Goal: Task Accomplishment & Management: Manage account settings

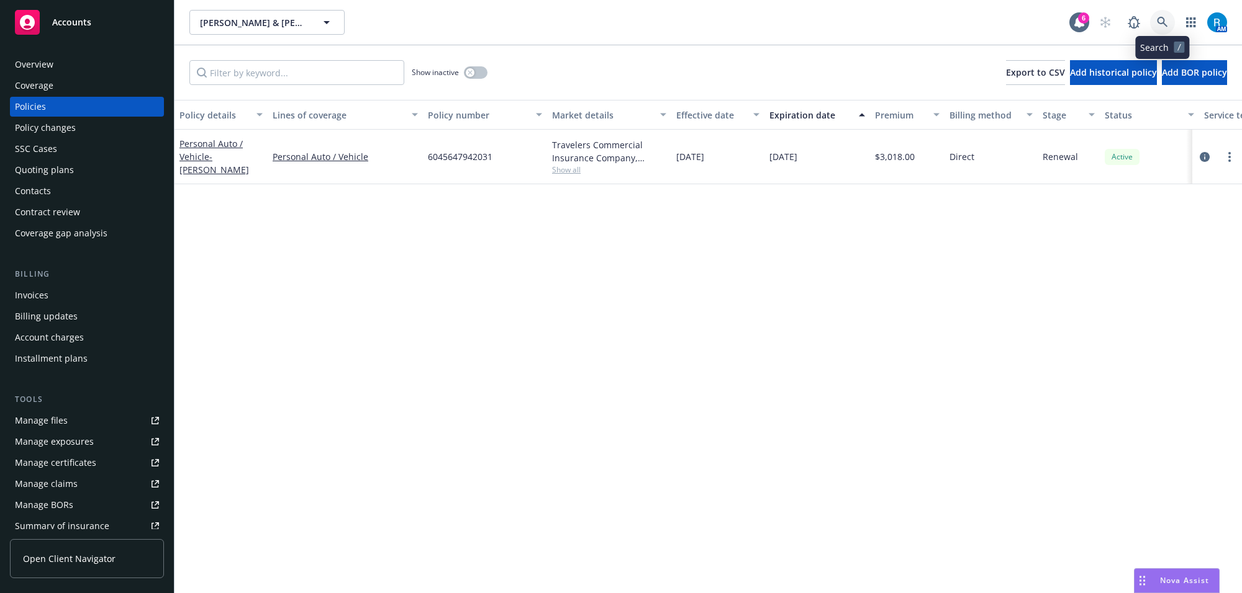
click at [1166, 14] on link at bounding box center [1162, 22] width 25 height 25
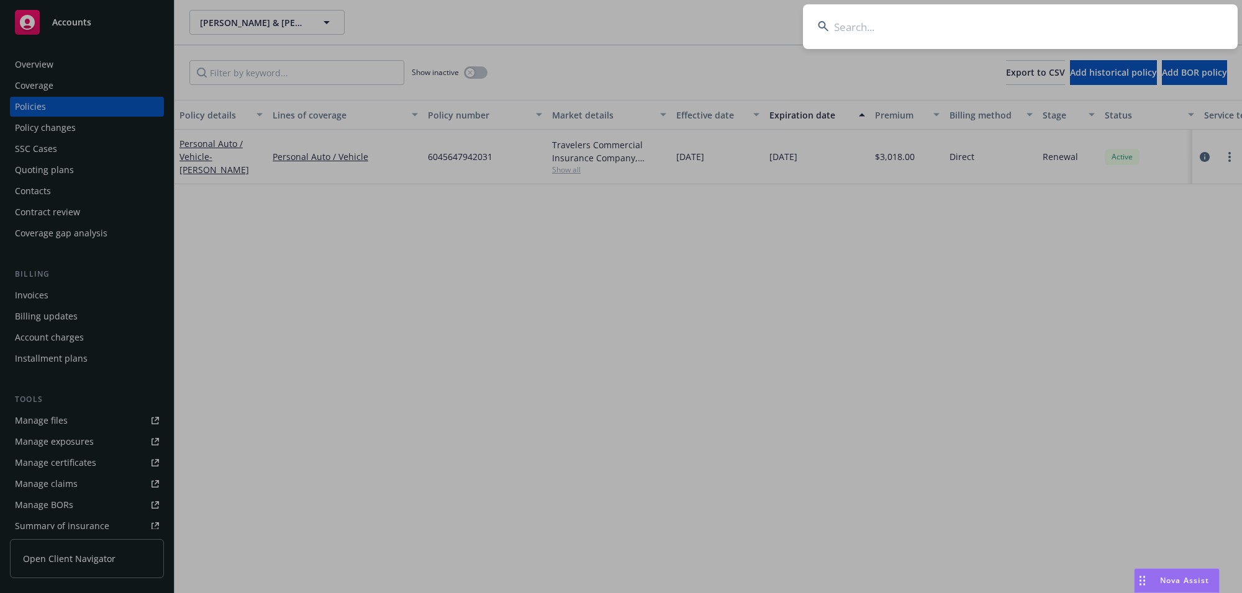
type input "[PERSON_NAME] High"
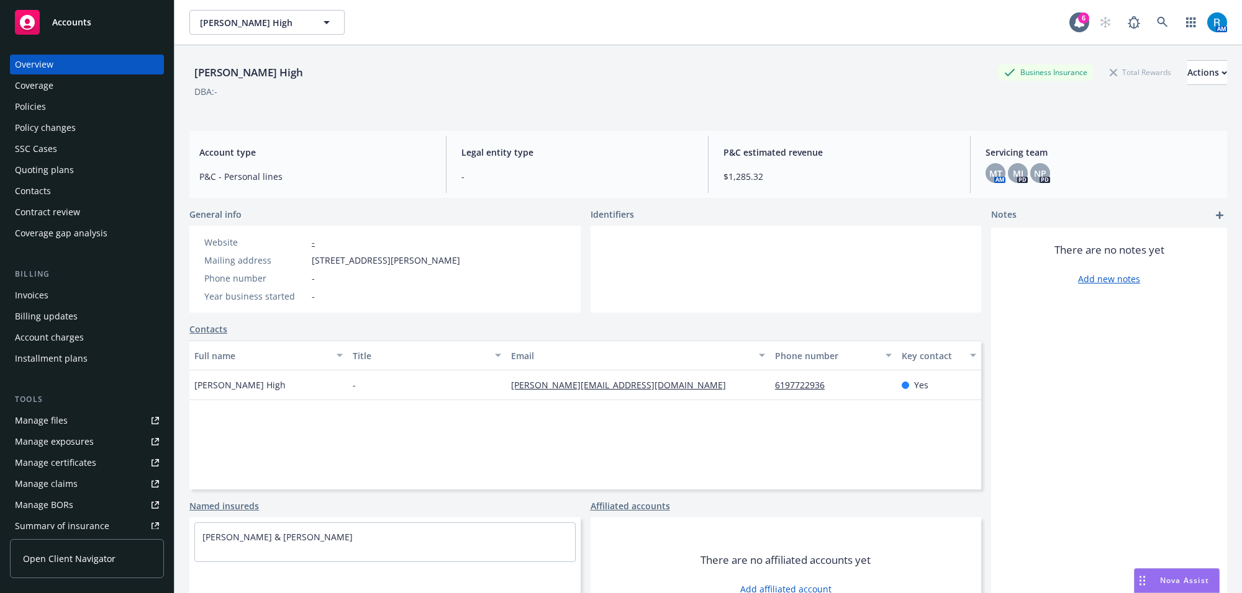
click at [67, 107] on div "Policies" at bounding box center [87, 107] width 144 height 20
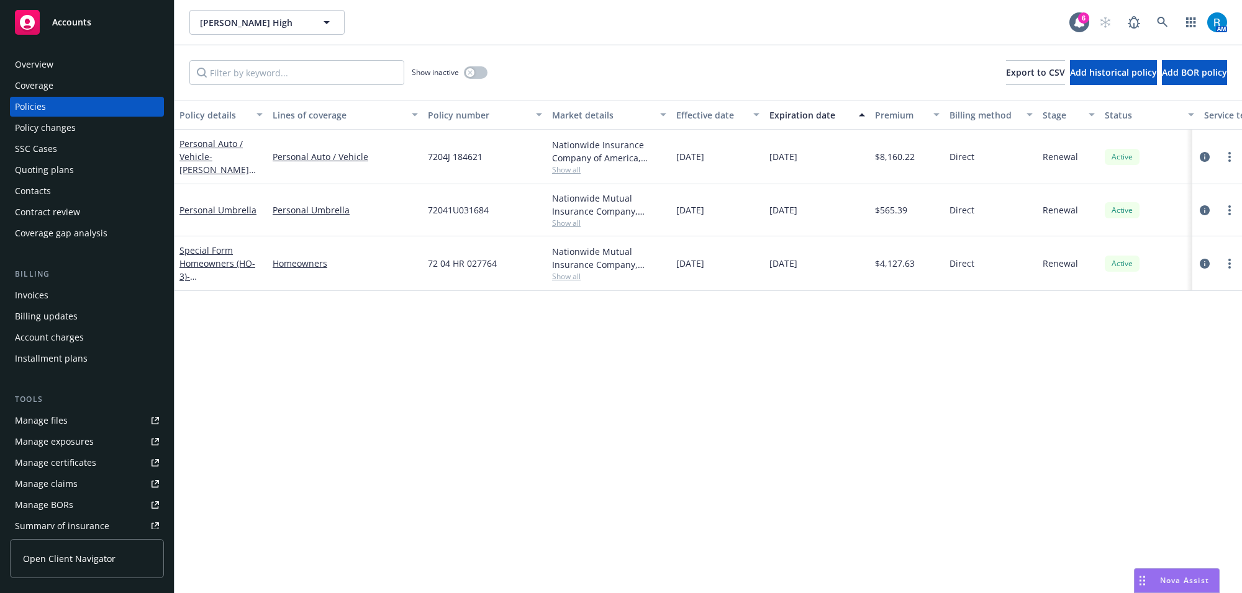
click at [29, 61] on div "Overview" at bounding box center [34, 65] width 38 height 20
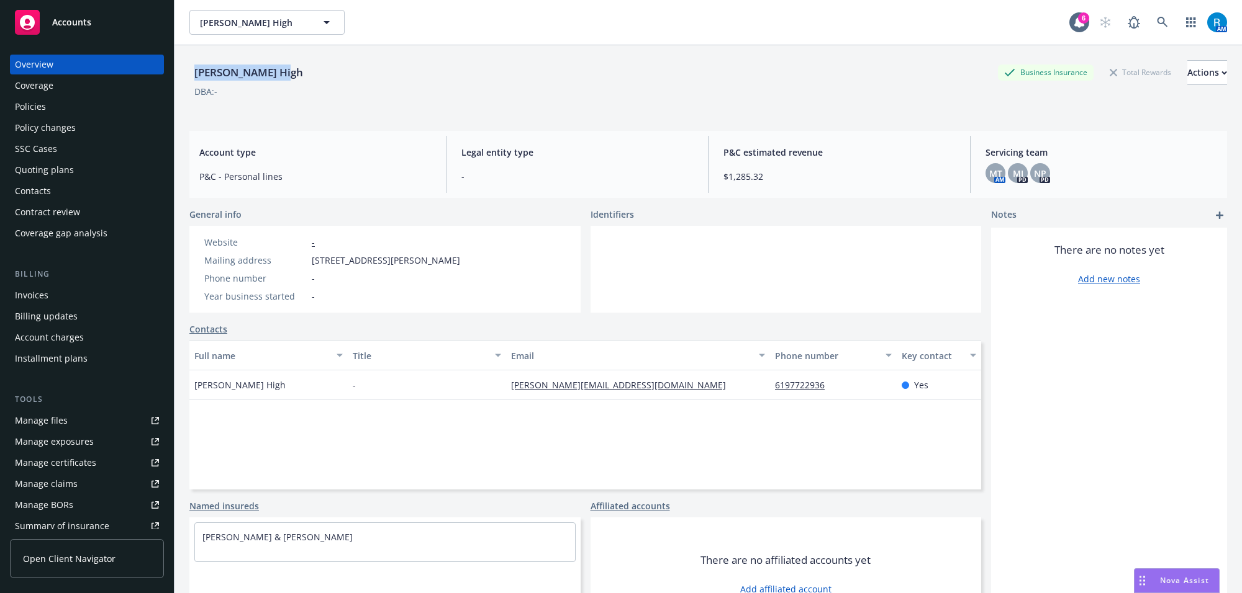
drag, startPoint x: 184, startPoint y: 76, endPoint x: 357, endPoint y: 89, distance: 173.7
click at [348, 76] on div "[PERSON_NAME] High Business Insurance Total Rewards Actions DBA: - Account type…" at bounding box center [707, 341] width 1067 height 593
copy div "[PERSON_NAME] High"
click at [35, 107] on div "Policies" at bounding box center [30, 107] width 31 height 20
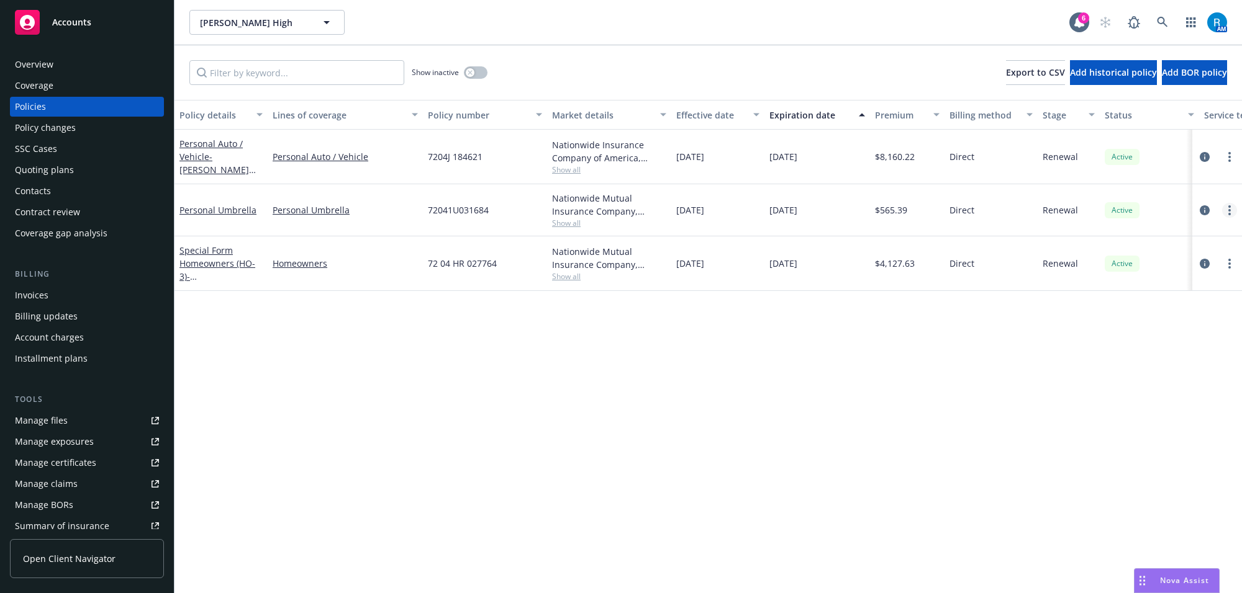
click at [1232, 211] on link "more" at bounding box center [1229, 210] width 15 height 15
click at [1150, 261] on link "Renew with incumbent" at bounding box center [1164, 260] width 146 height 25
select select "12"
select select "CA"
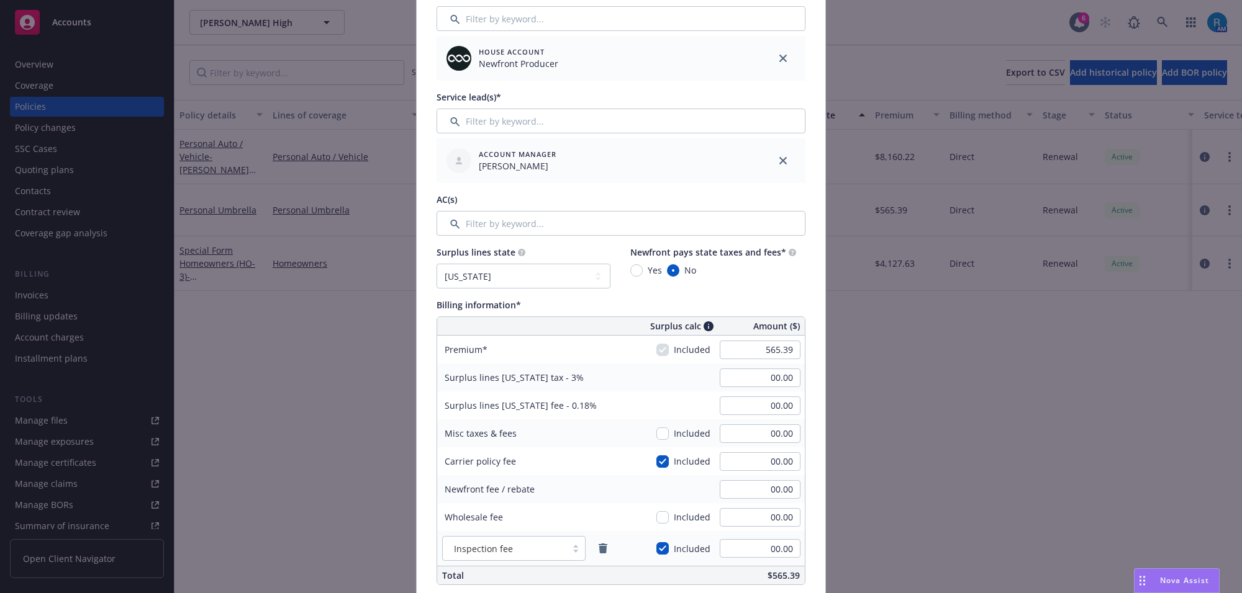
scroll to position [621, 0]
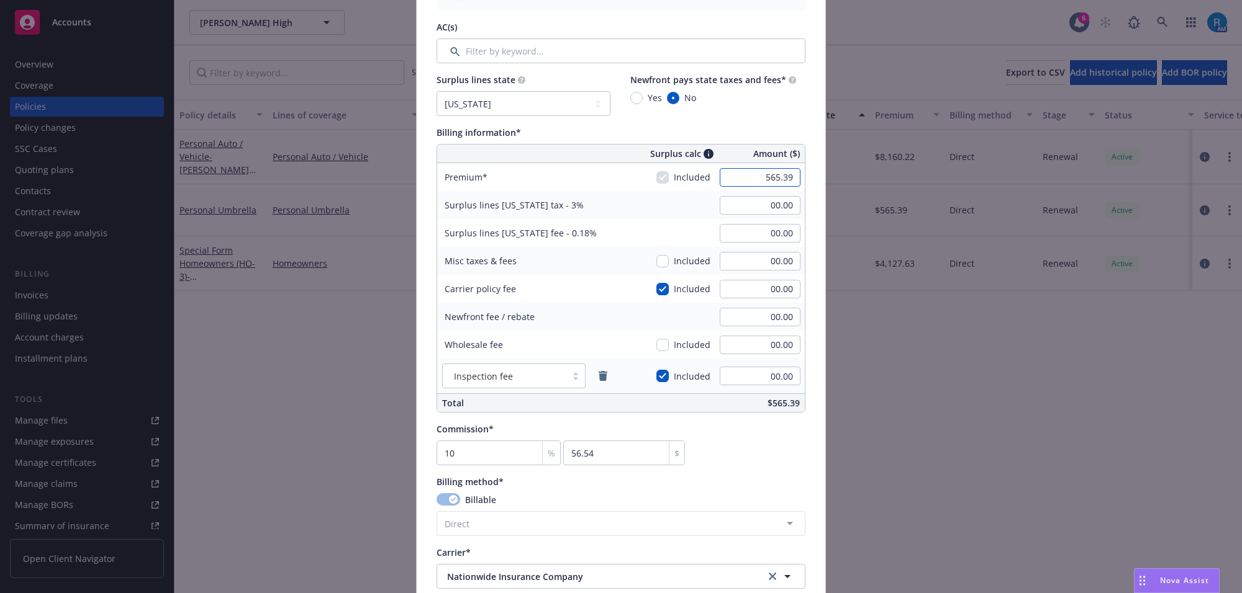
click at [769, 181] on input "565.39" at bounding box center [760, 177] width 81 height 19
type input "682.02"
type input "20.46"
type input "1.23"
type input "68.2"
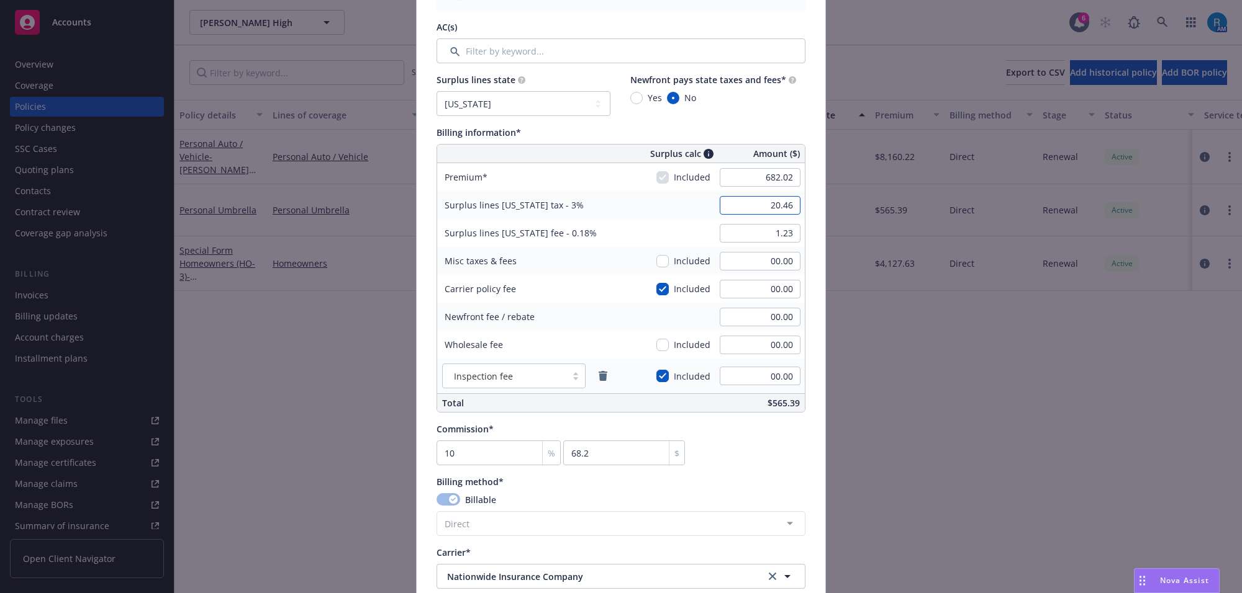
click at [746, 200] on input "20.46" at bounding box center [760, 205] width 81 height 19
type input "00.00"
click at [746, 232] on input "1.23" at bounding box center [760, 233] width 81 height 19
type input "00.00"
click at [765, 289] on input "00.00" at bounding box center [760, 289] width 81 height 19
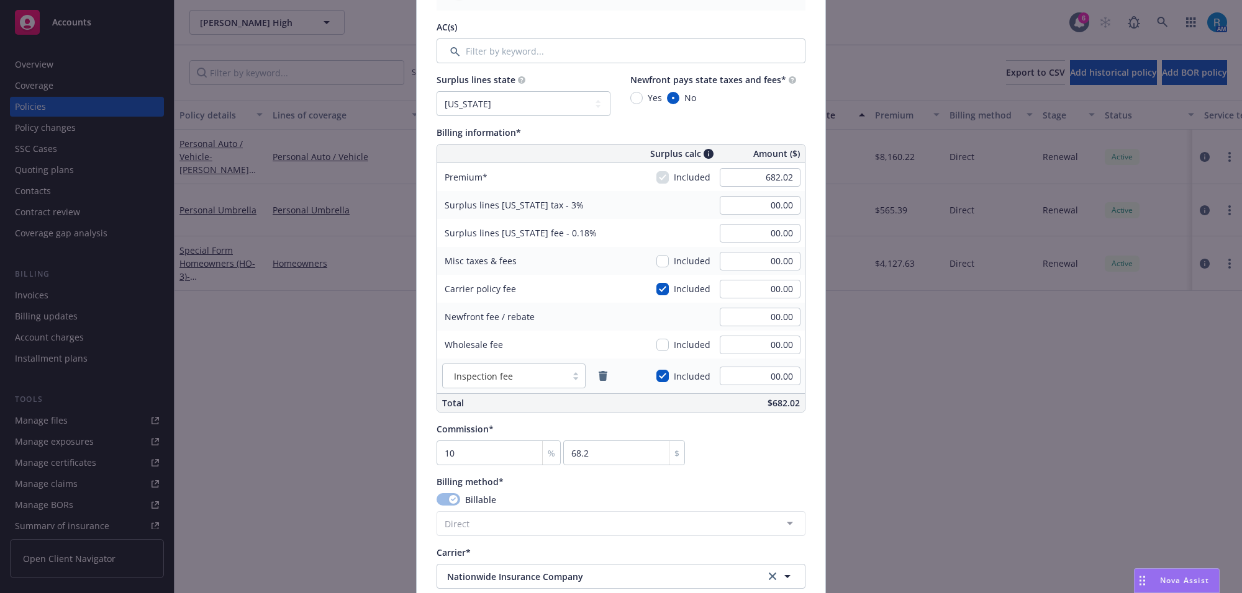
type input "20.46"
click at [643, 237] on div "Surplus lines [US_STATE] fee - 0.18% 1.23" at bounding box center [621, 233] width 368 height 28
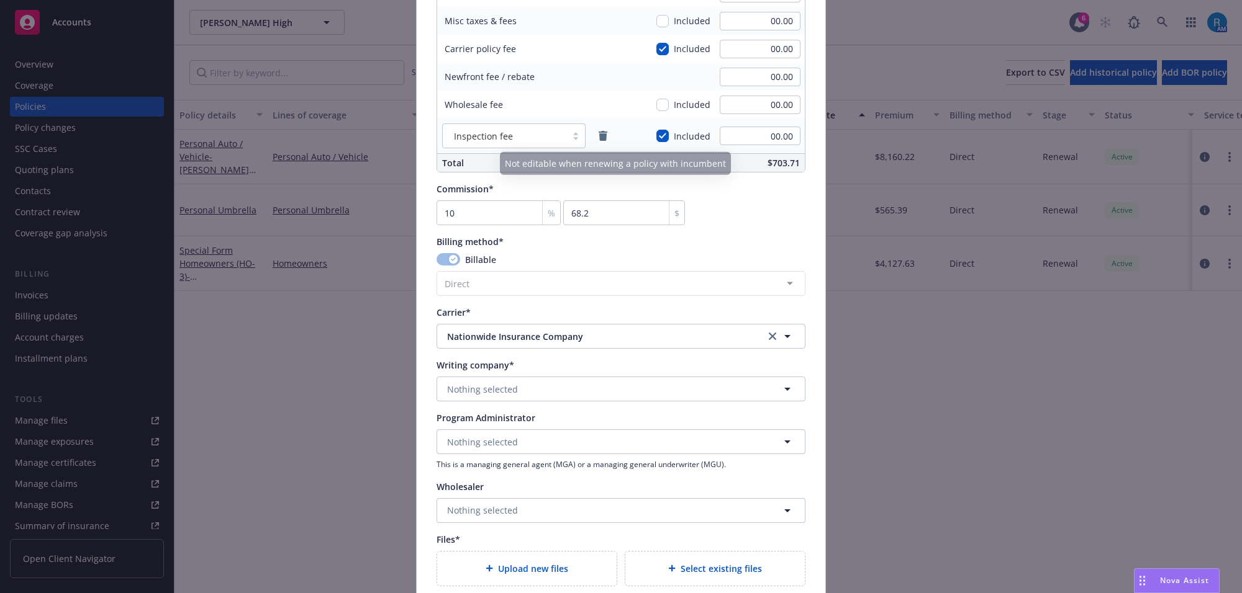
scroll to position [776, 0]
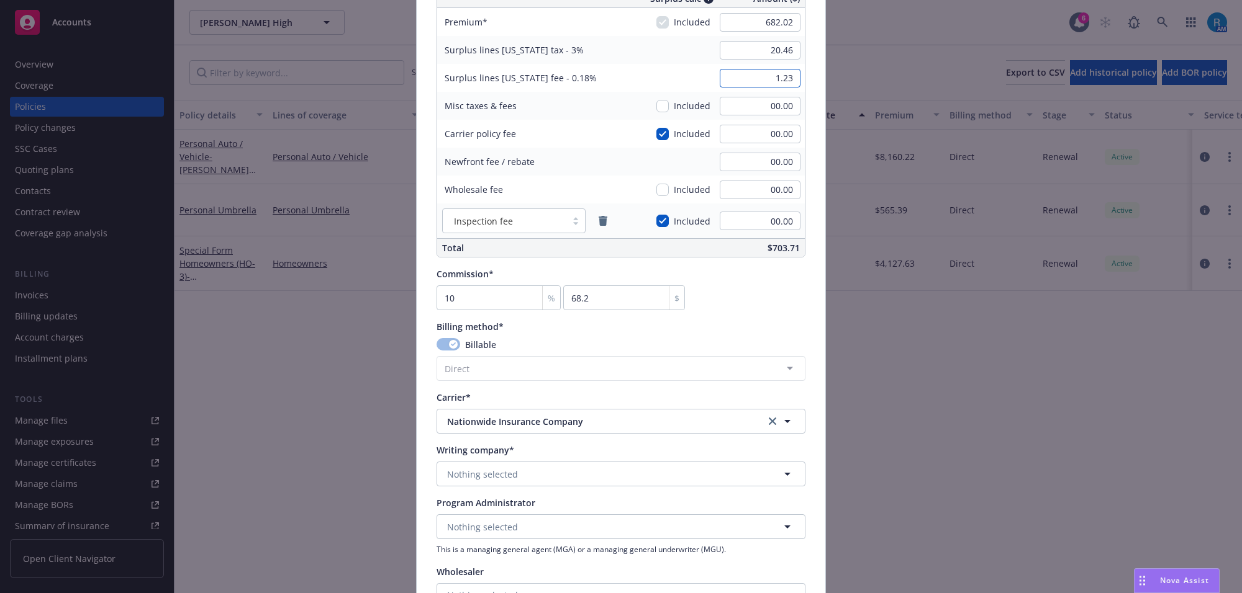
click at [749, 79] on input "1.23" at bounding box center [760, 78] width 81 height 19
type input "00.00"
click at [744, 52] on input "20.46" at bounding box center [760, 50] width 81 height 19
type input "00.00"
click at [796, 334] on div "Billing method* Billable Direct Agency - Financed Agency - Installments Agency …" at bounding box center [620, 350] width 369 height 61
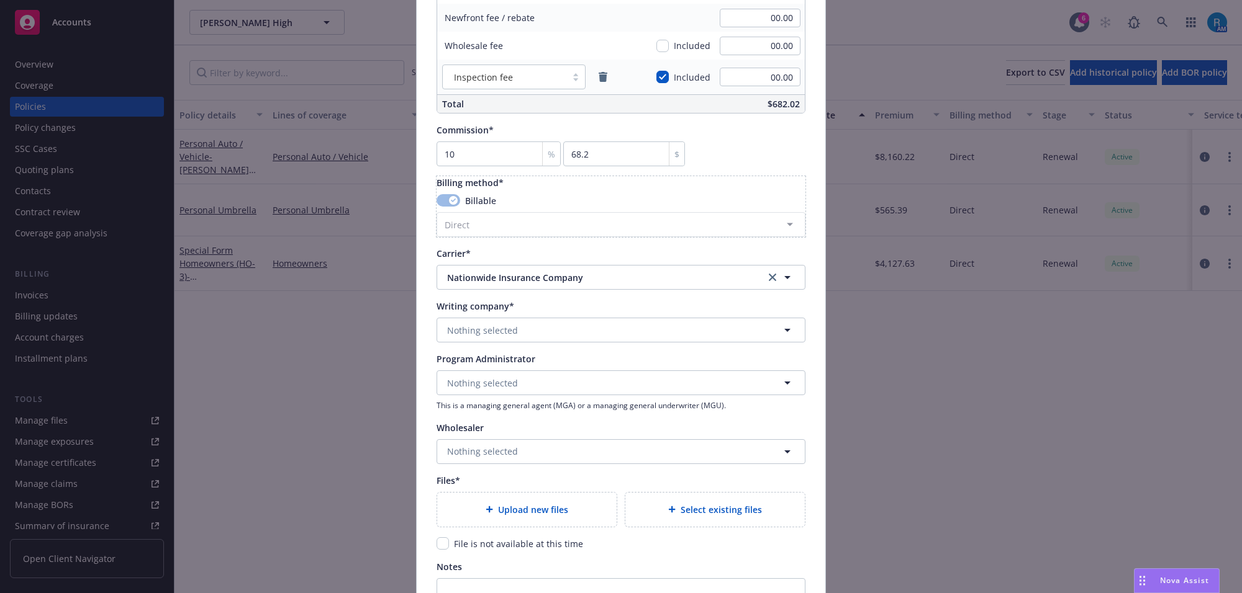
scroll to position [931, 0]
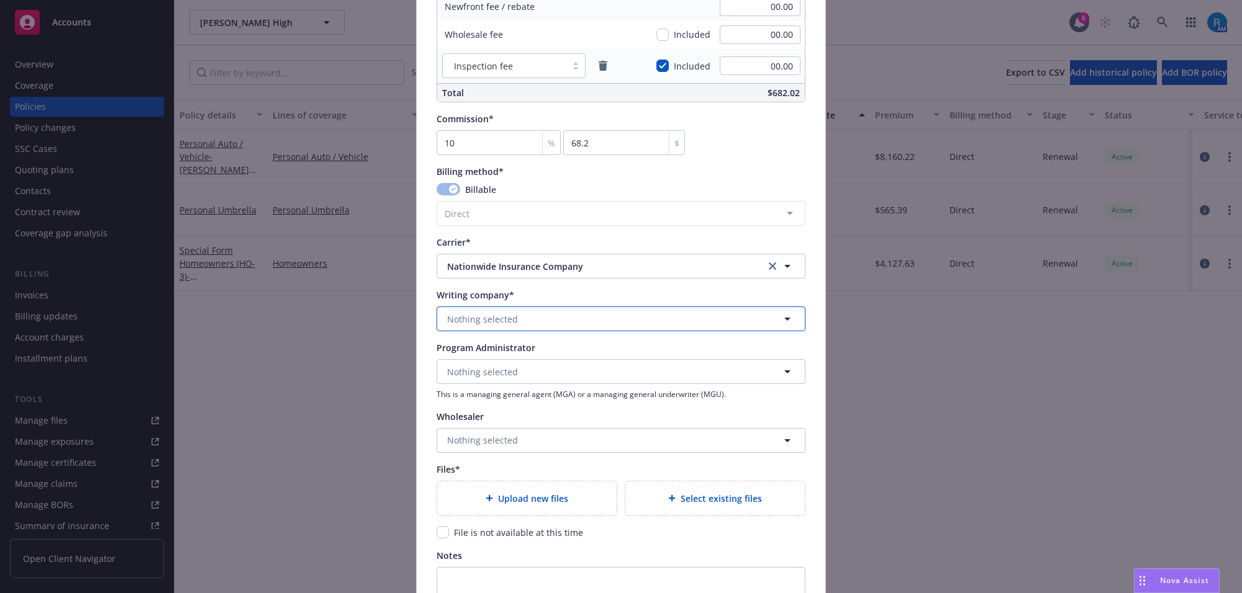
click at [477, 317] on span "Nothing selected" at bounding box center [482, 319] width 71 height 13
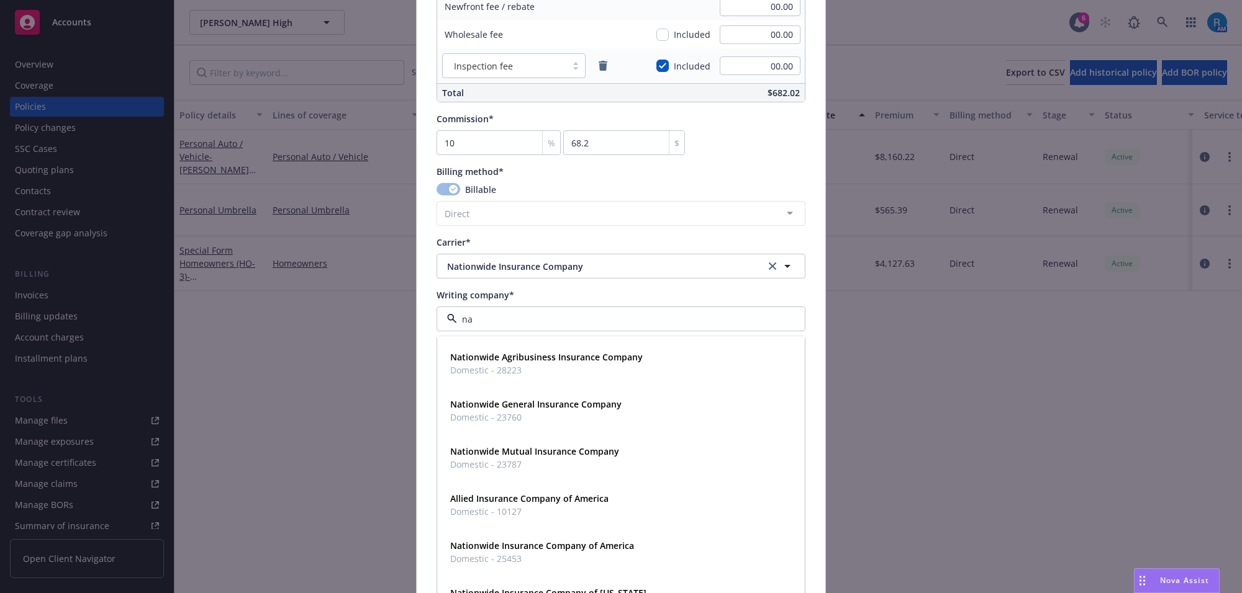
scroll to position [161, 0]
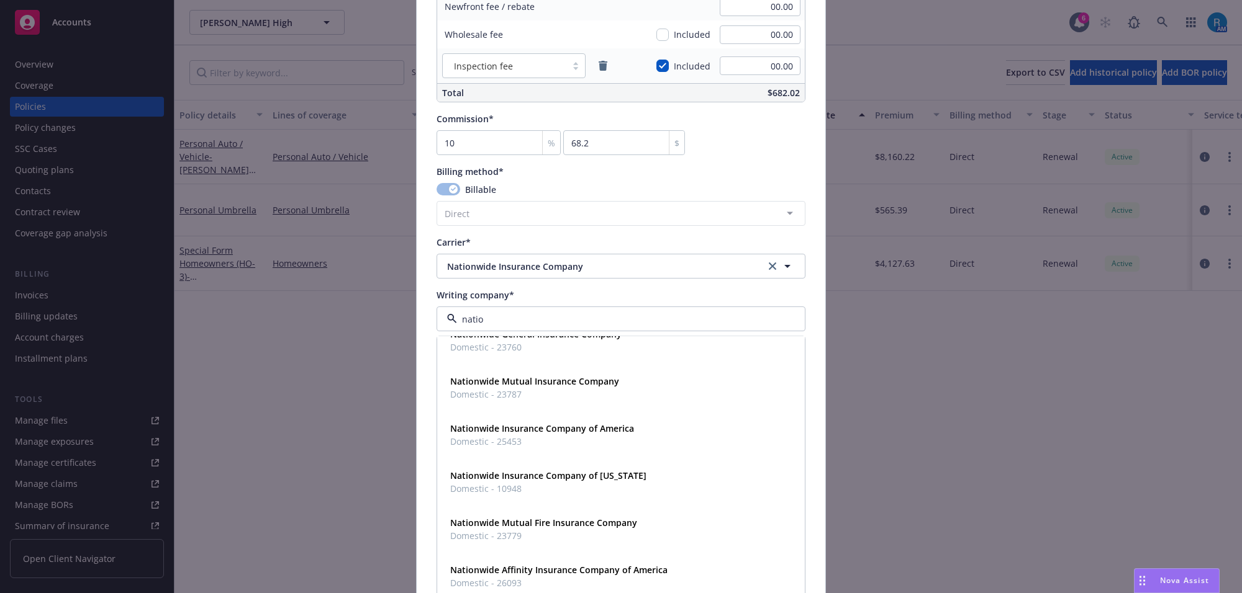
type input "nation"
click at [492, 432] on strong "Nationwide Insurance Company of America" at bounding box center [542, 429] width 184 height 12
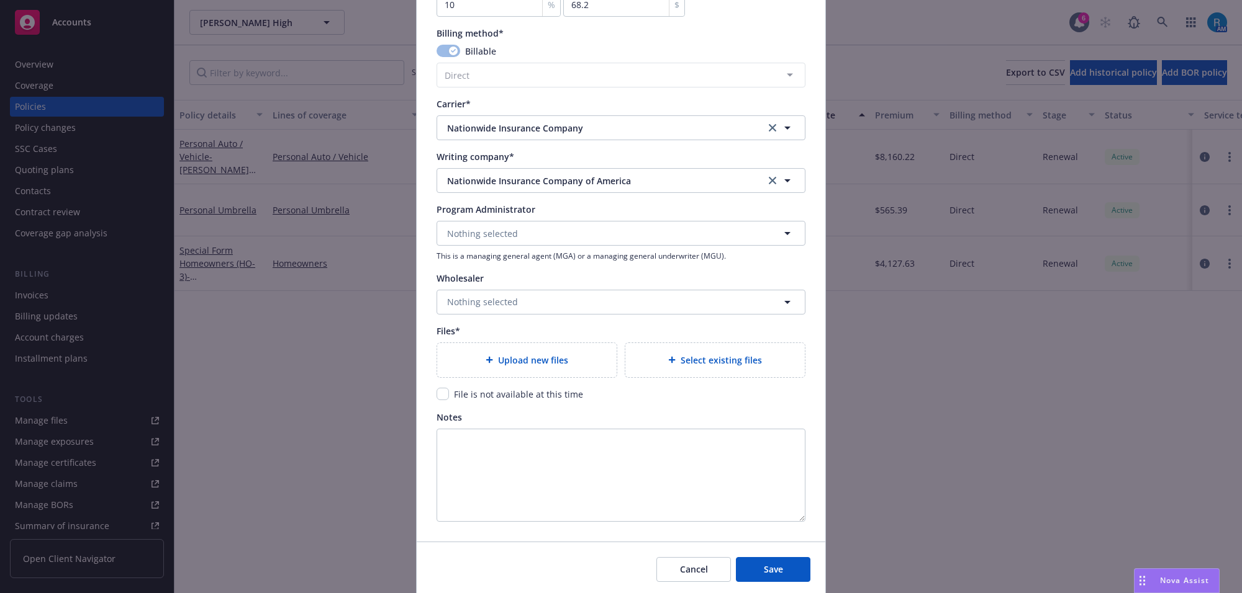
scroll to position [1086, 0]
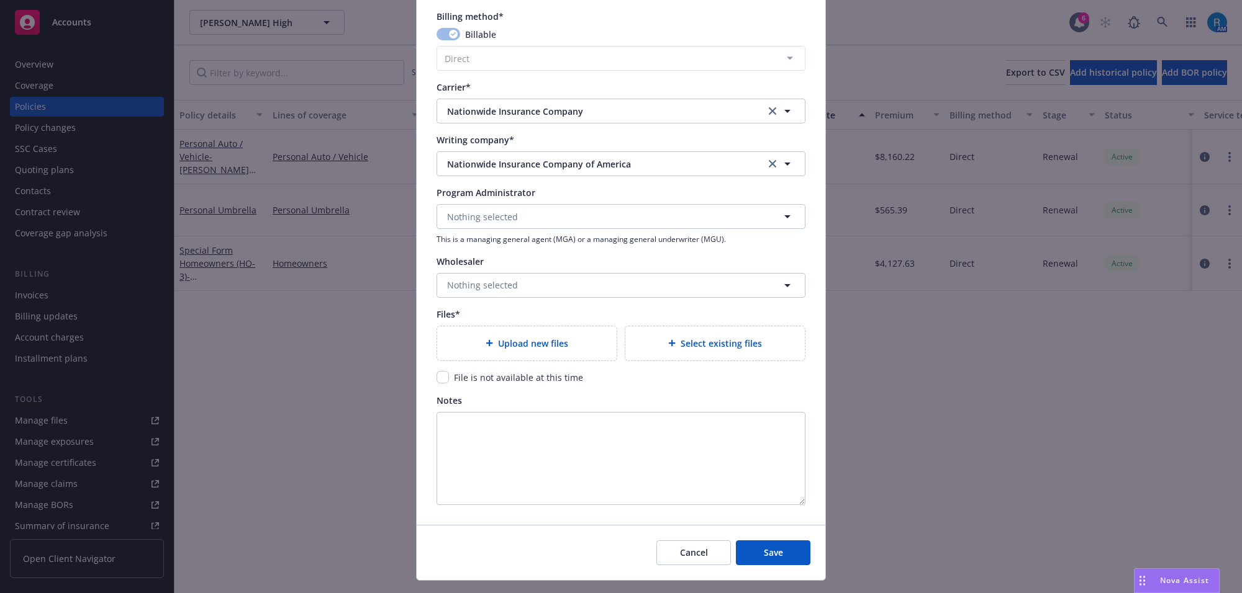
click at [498, 345] on span "Upload new files" at bounding box center [533, 343] width 70 height 13
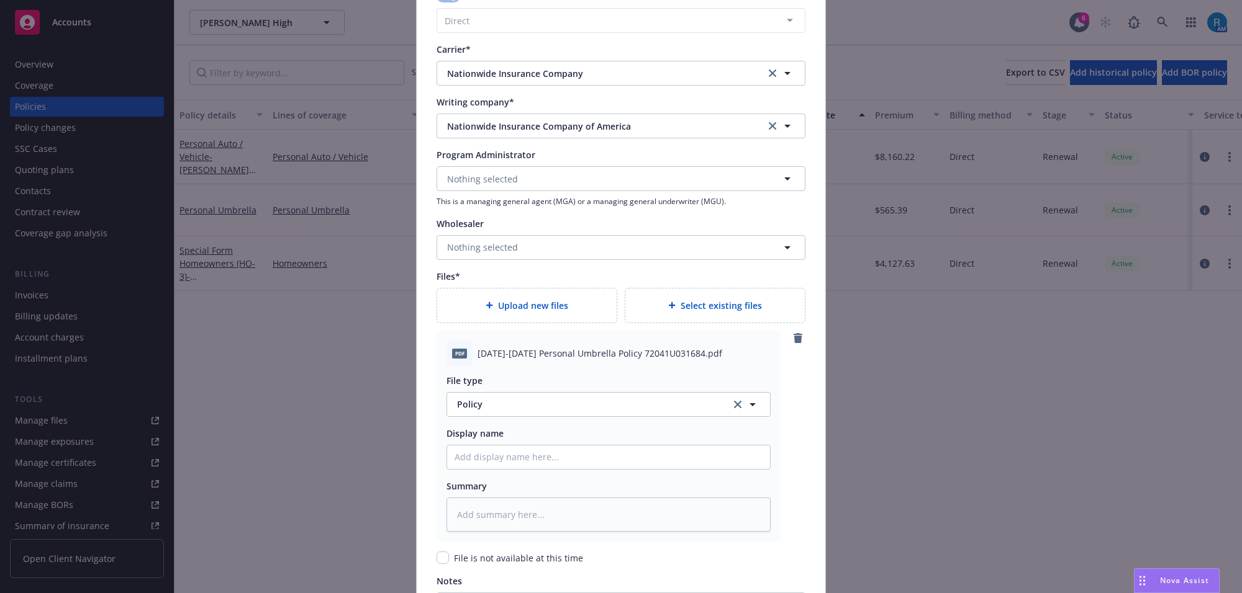
scroll to position [1192, 0]
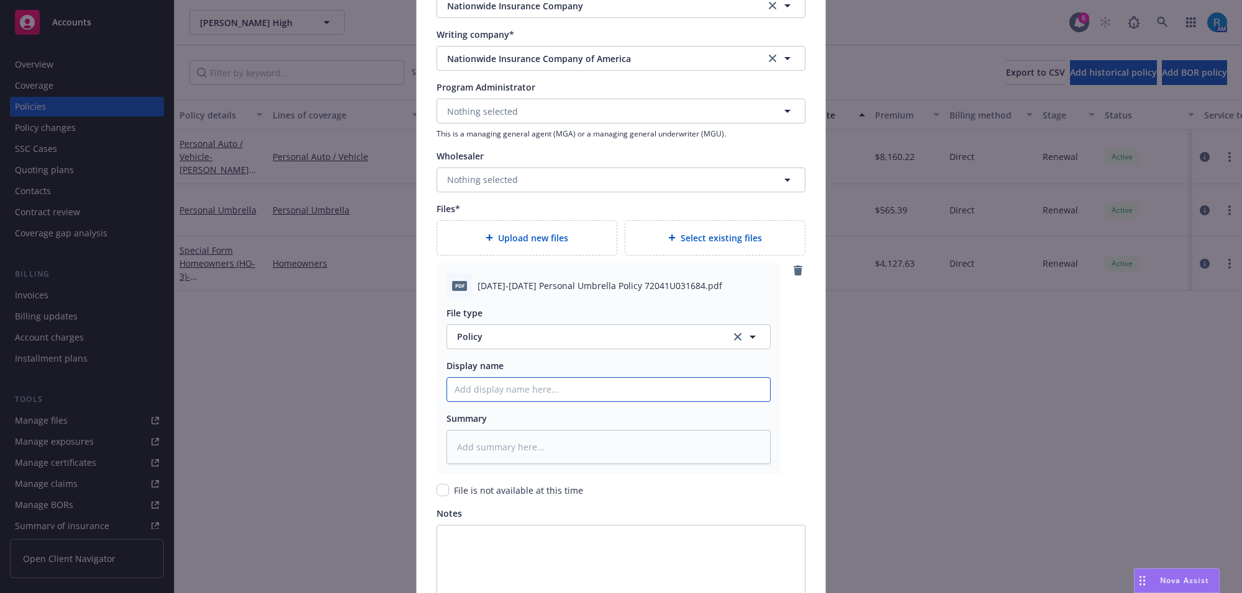
click at [461, 389] on input "Policy display name" at bounding box center [608, 390] width 323 height 24
paste input "[DATE]-[DATE] Personal Umbrella Policy 72041U031684"
type textarea "x"
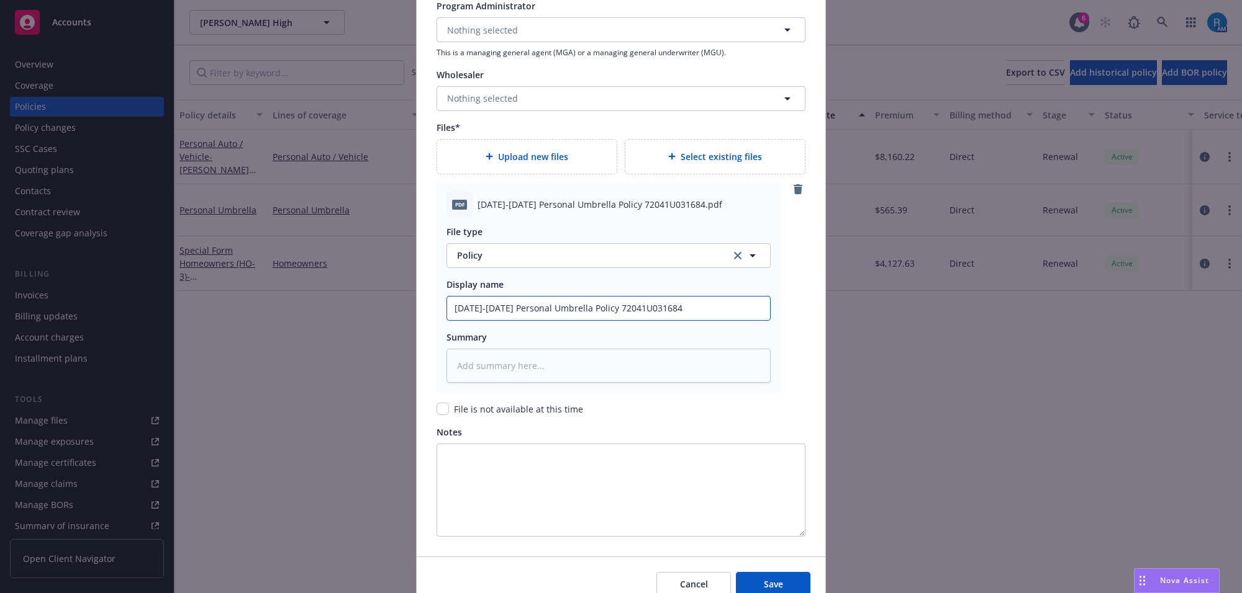
scroll to position [1333, 0]
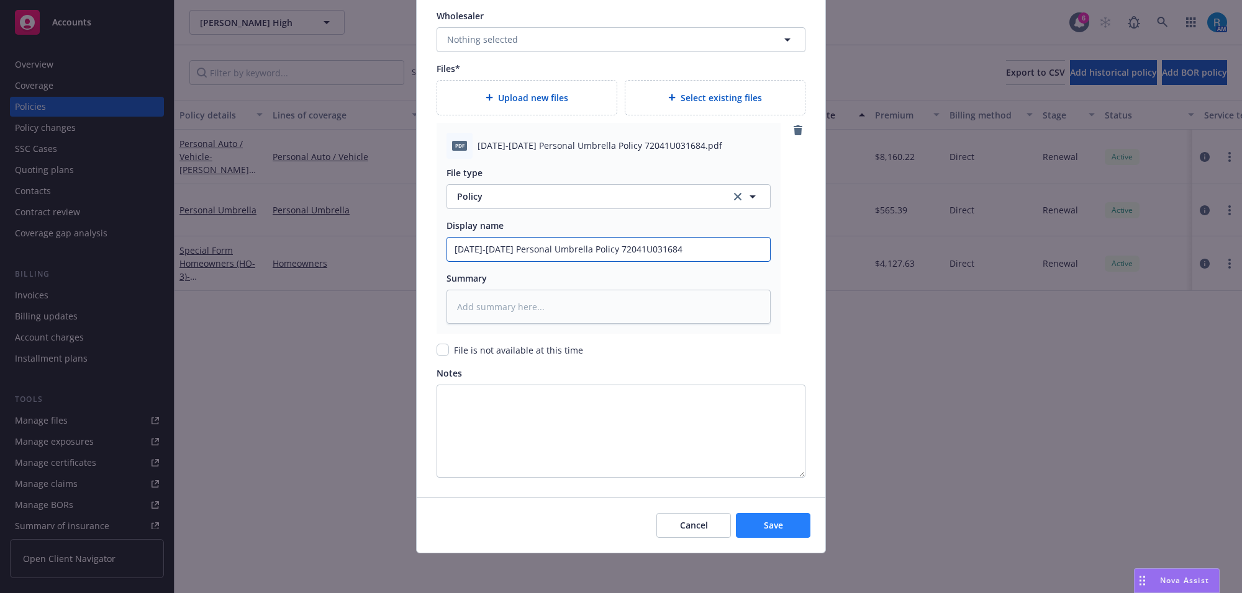
type input "[DATE]-[DATE] Personal Umbrella Policy 72041U031684"
click at [752, 528] on button "Save" at bounding box center [773, 525] width 74 height 25
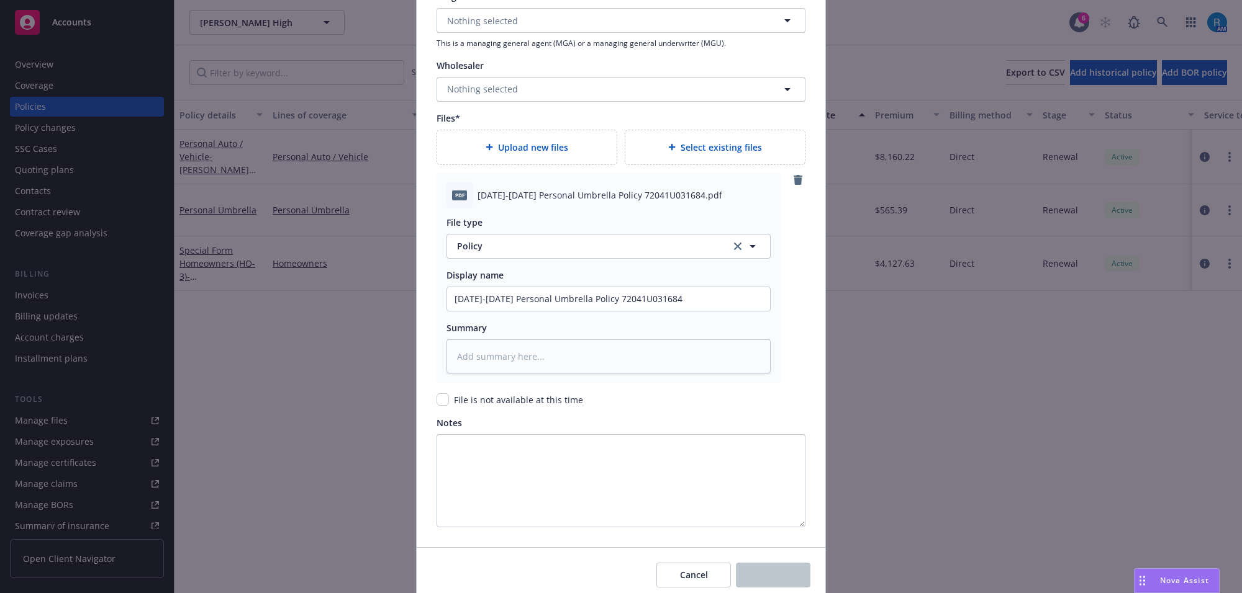
scroll to position [1255, 0]
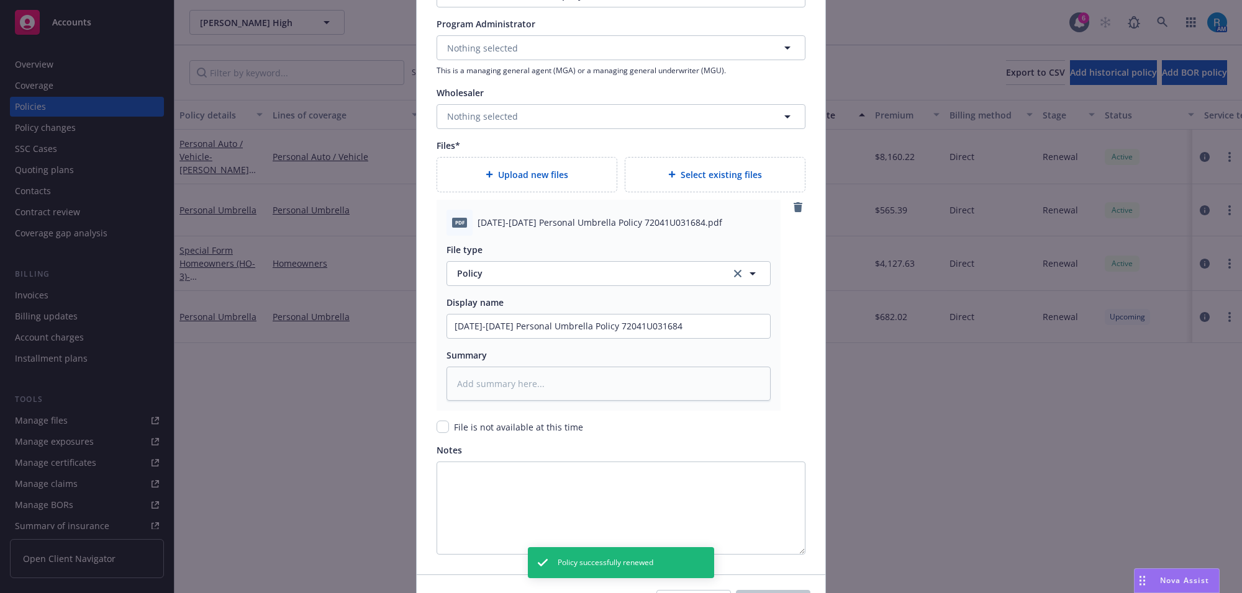
type textarea "x"
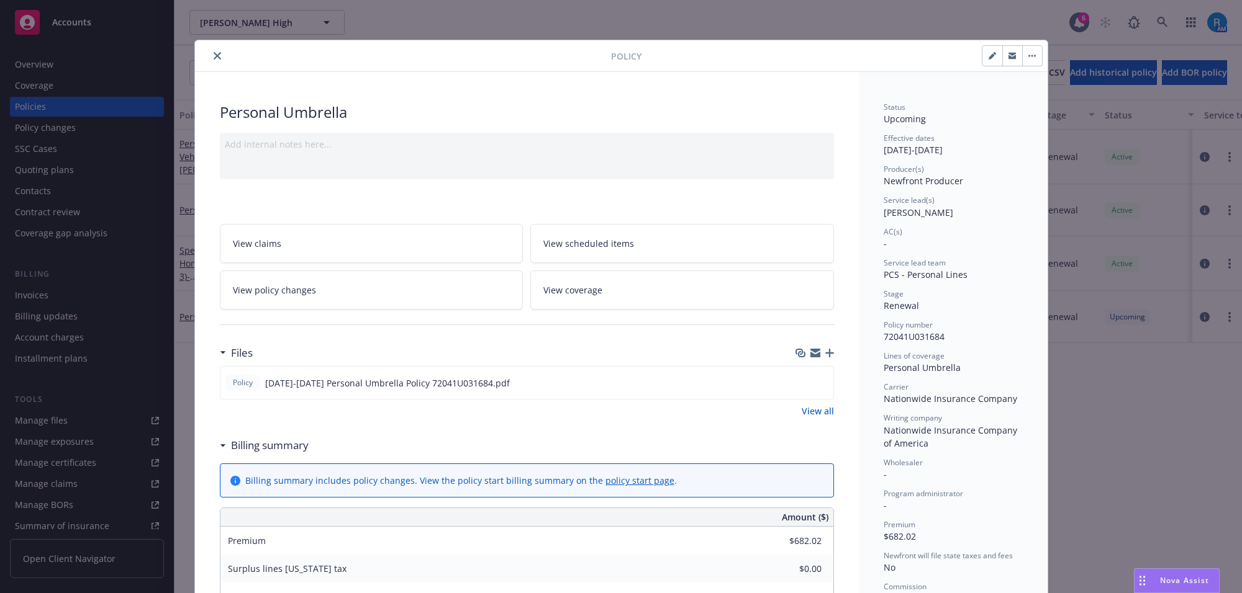
click at [214, 58] on icon "close" at bounding box center [217, 55] width 7 height 7
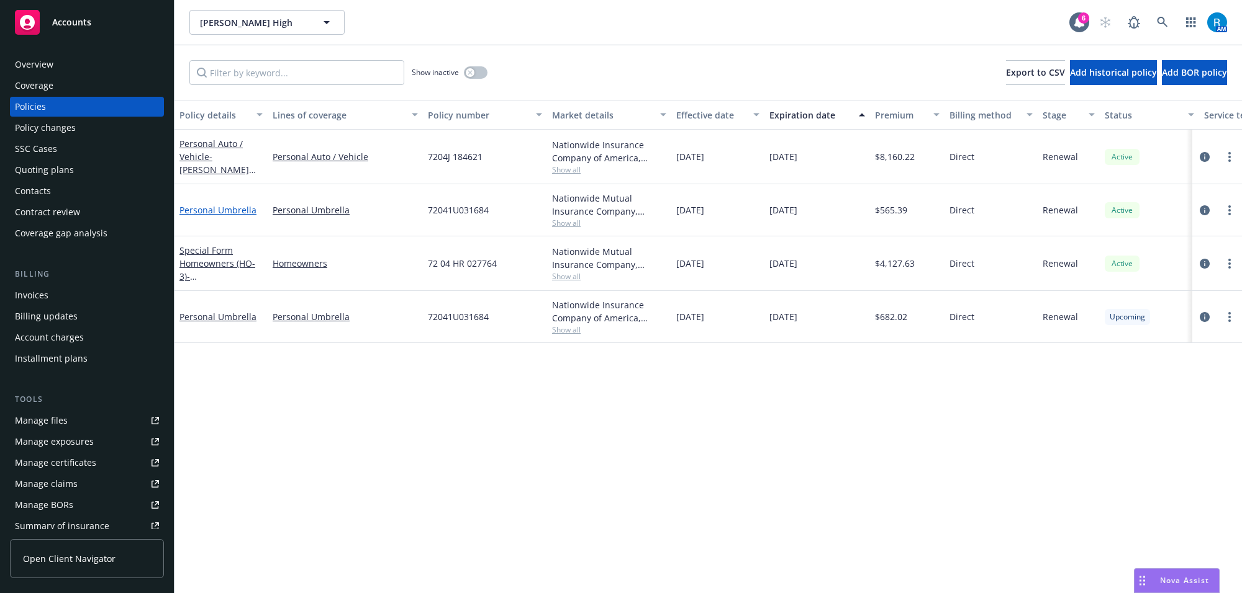
click at [209, 205] on link "Personal Umbrella" at bounding box center [217, 210] width 77 height 12
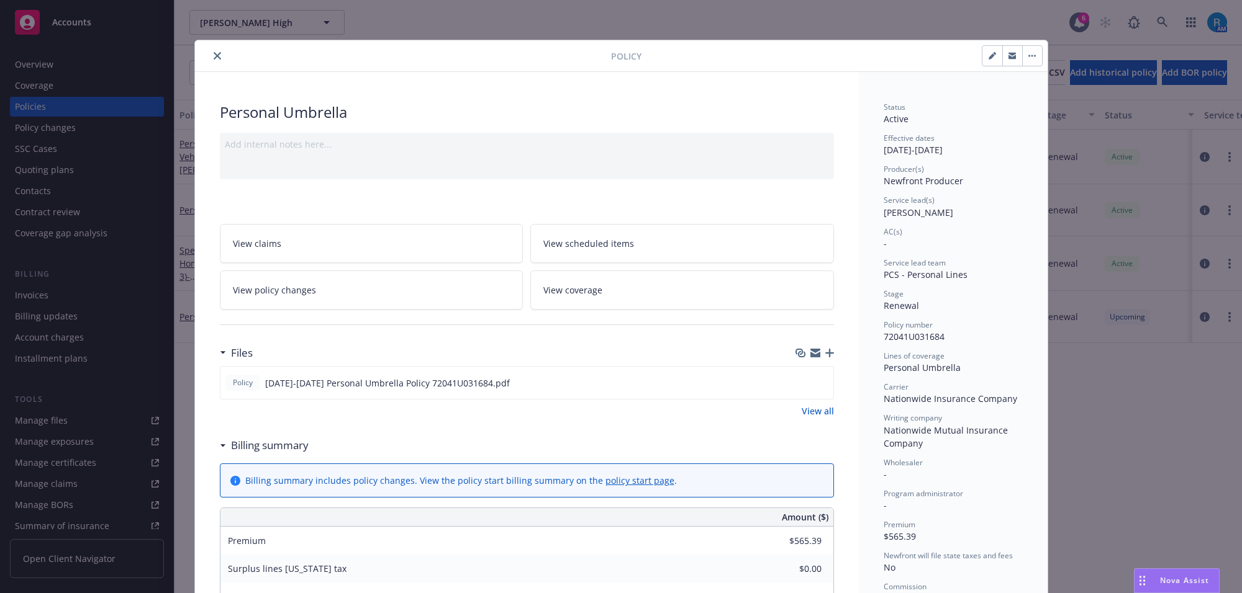
drag, startPoint x: 795, startPoint y: 382, endPoint x: 811, endPoint y: 408, distance: 31.2
click at [796, 382] on icon "download file" at bounding box center [801, 382] width 10 height 10
click at [214, 53] on icon "close" at bounding box center [217, 55] width 7 height 7
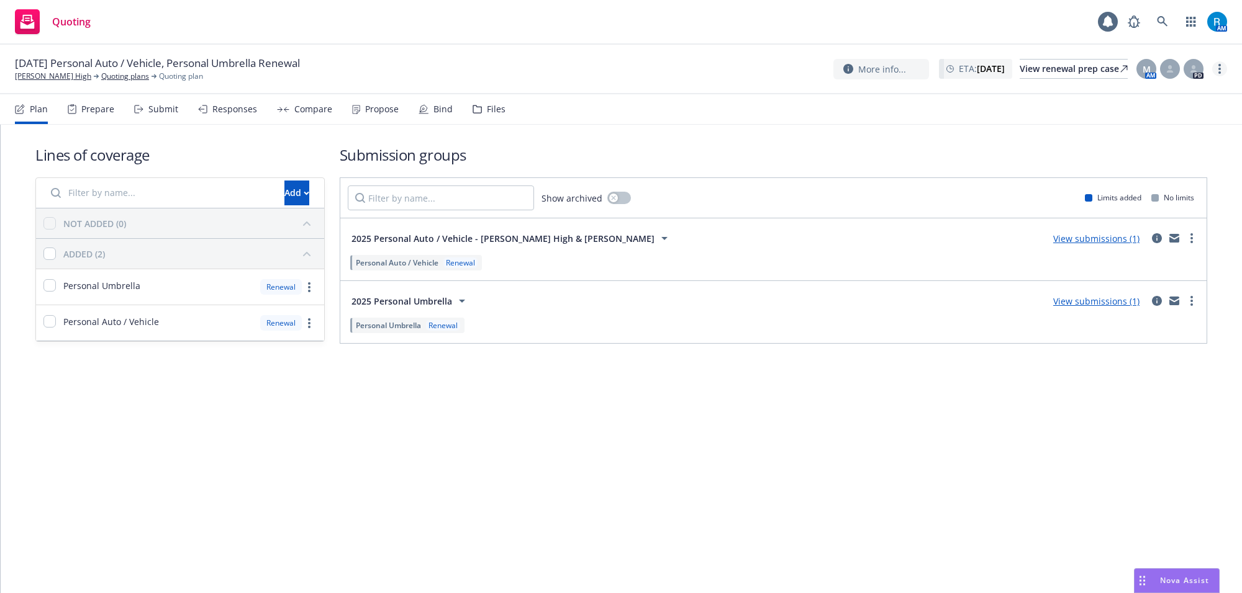
click at [1214, 72] on link "more" at bounding box center [1219, 68] width 15 height 15
click at [1152, 171] on link "Archive quoting plan" at bounding box center [1157, 168] width 138 height 25
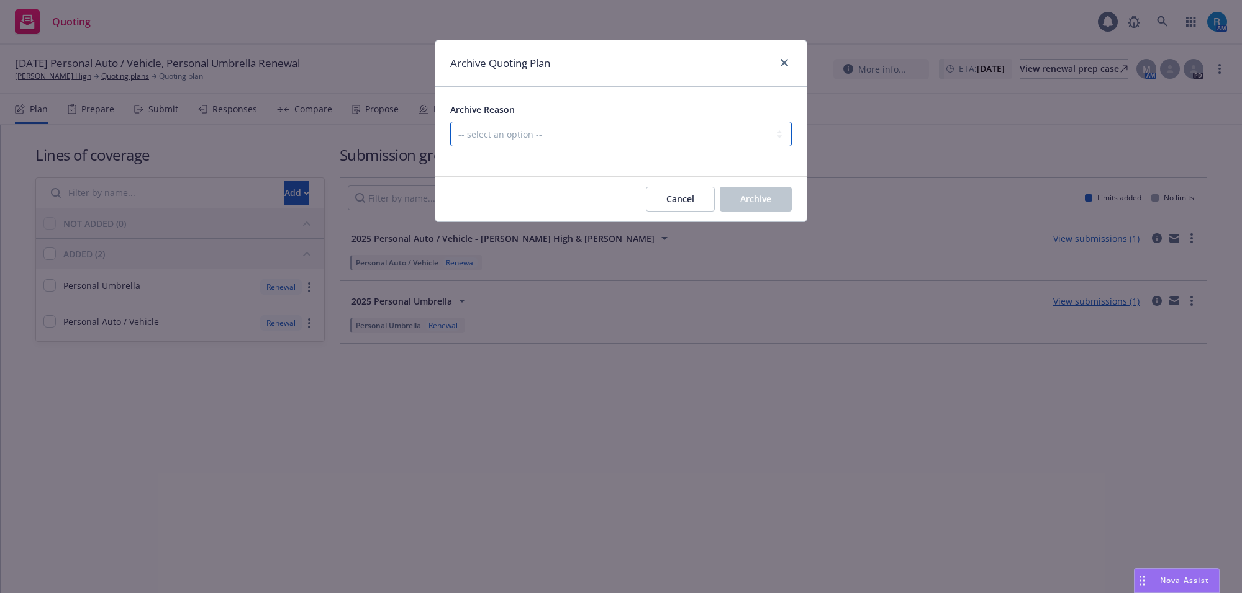
drag, startPoint x: 596, startPoint y: 140, endPoint x: 534, endPoint y: 145, distance: 62.3
click at [595, 140] on select "-- select an option -- All policies in this renewal plan are auto-renewed Creat…" at bounding box center [620, 134] width 341 height 25
select select "ARCHIVED_RENEWAL_POLICY_AUTO_RENEWED"
click at [450, 122] on select "-- select an option -- All policies in this renewal plan are auto-renewed Creat…" at bounding box center [620, 134] width 341 height 25
click at [746, 196] on span "Archive" at bounding box center [755, 199] width 31 height 12
